Goal: Task Accomplishment & Management: Manage account settings

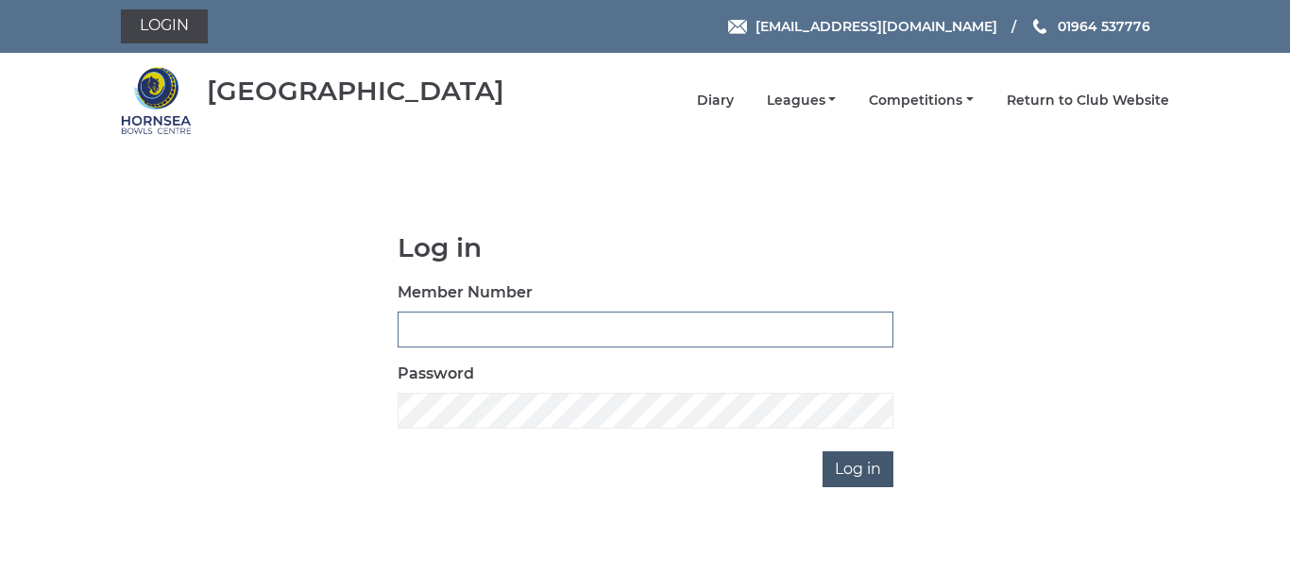
type input "0086"
click at [849, 460] on input "Log in" at bounding box center [858, 469] width 71 height 36
click at [847, 461] on input "Log in" at bounding box center [858, 469] width 71 height 36
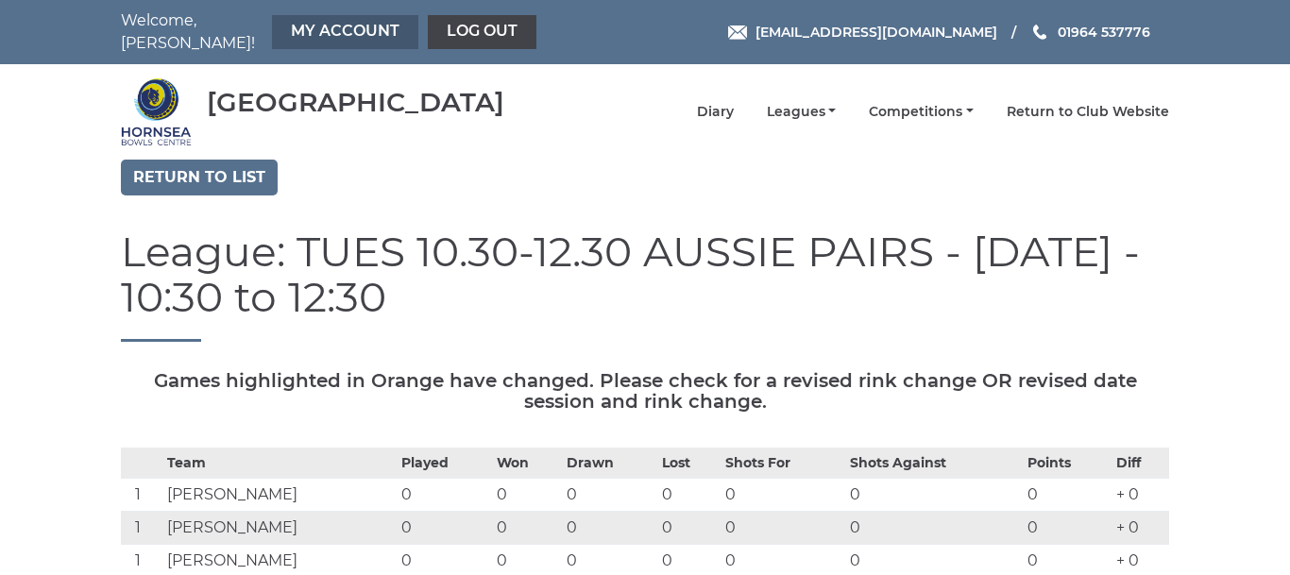
click at [311, 19] on link "My Account" at bounding box center [345, 32] width 146 height 34
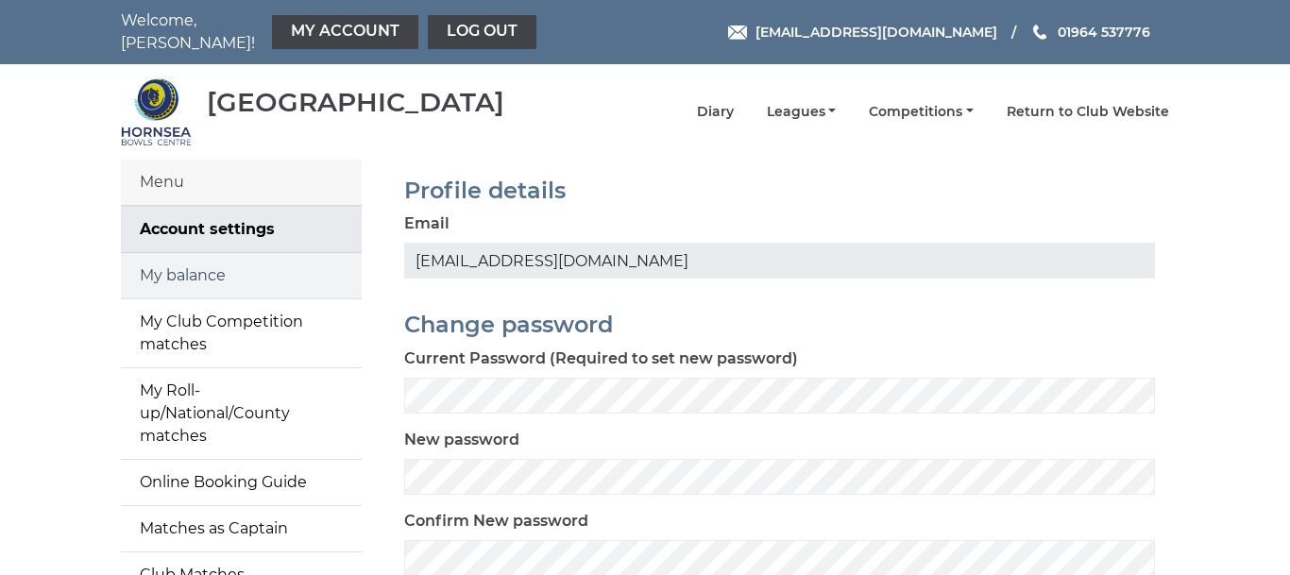
click at [211, 265] on link "My balance" at bounding box center [241, 275] width 241 height 45
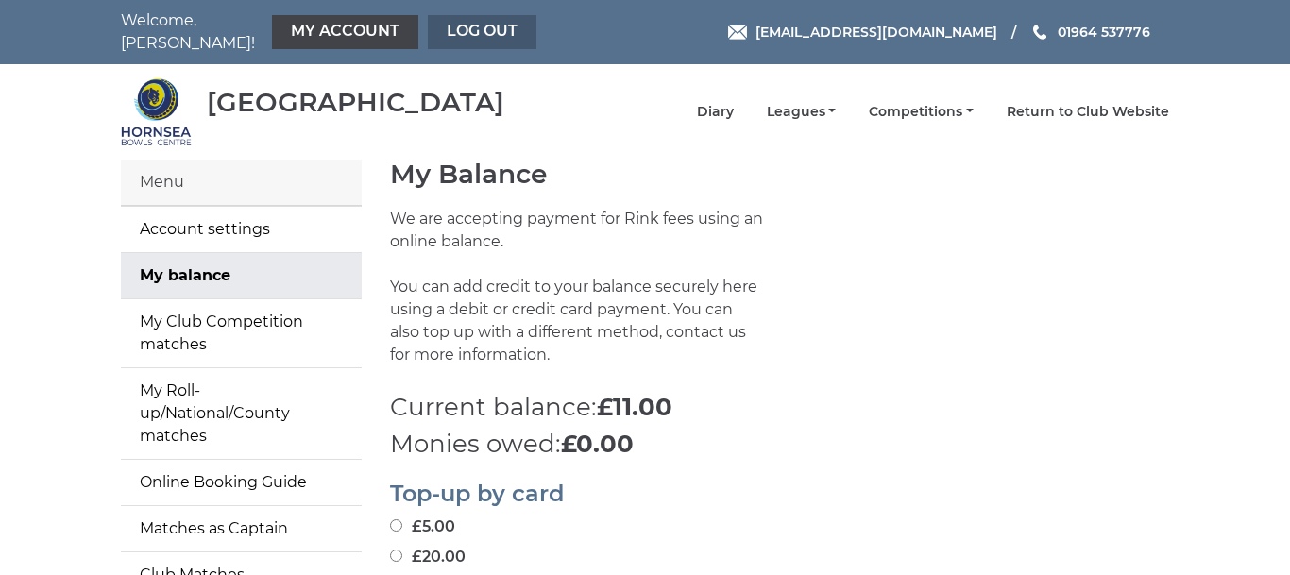
click at [449, 21] on link "Log out" at bounding box center [482, 32] width 109 height 34
